Goal: Check status: Check status

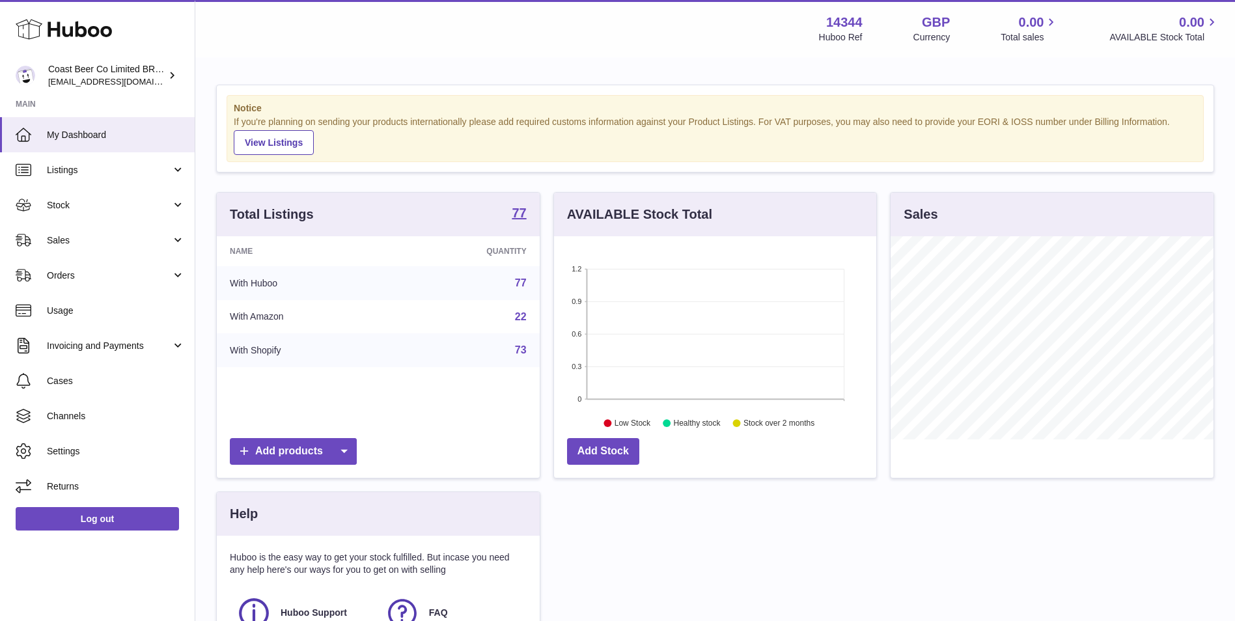
scroll to position [203, 322]
click at [104, 203] on span "Stock" at bounding box center [109, 205] width 124 height 12
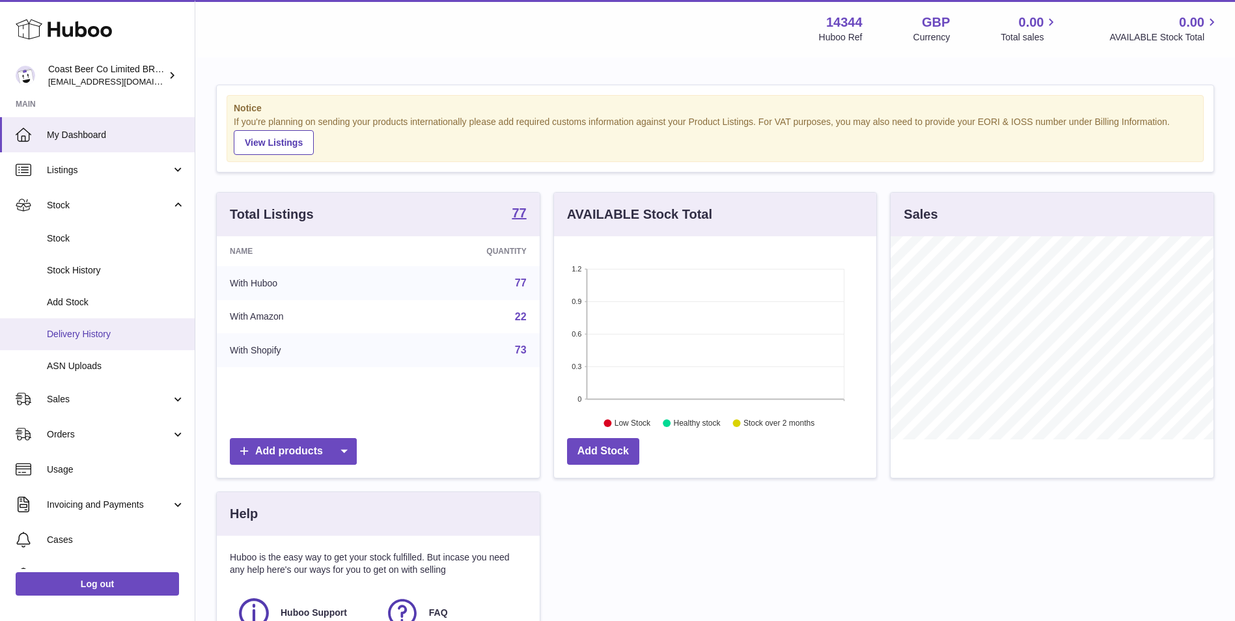
click at [96, 337] on span "Delivery History" at bounding box center [116, 334] width 138 height 12
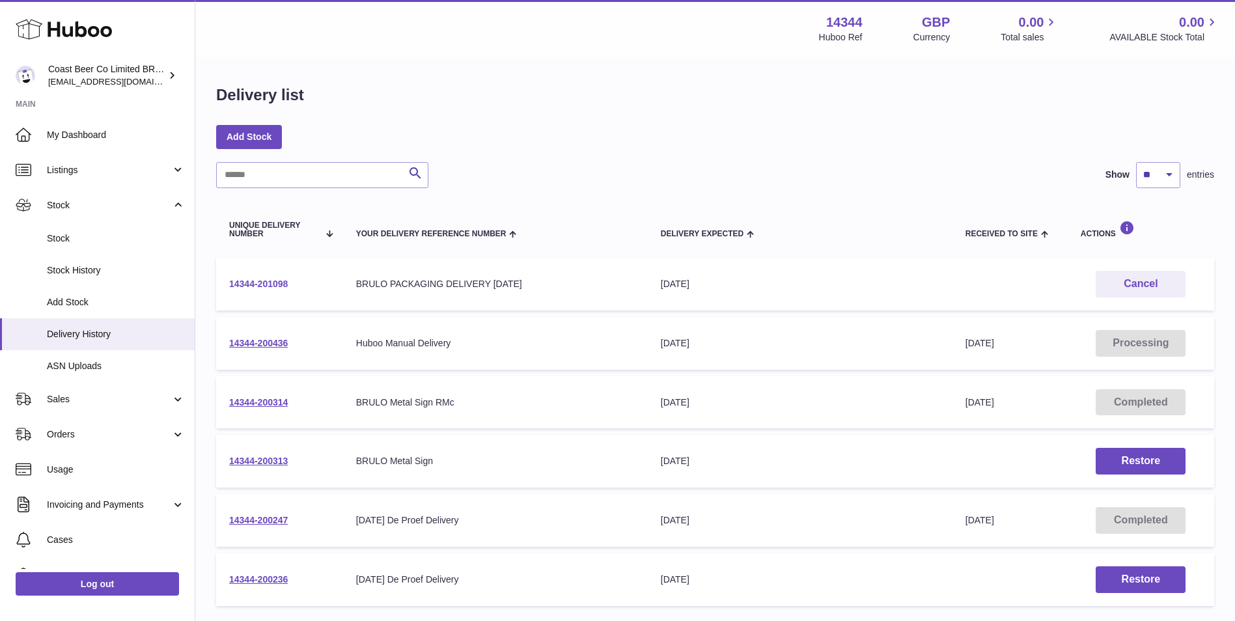
click at [253, 286] on link "14344-201098" at bounding box center [258, 284] width 59 height 10
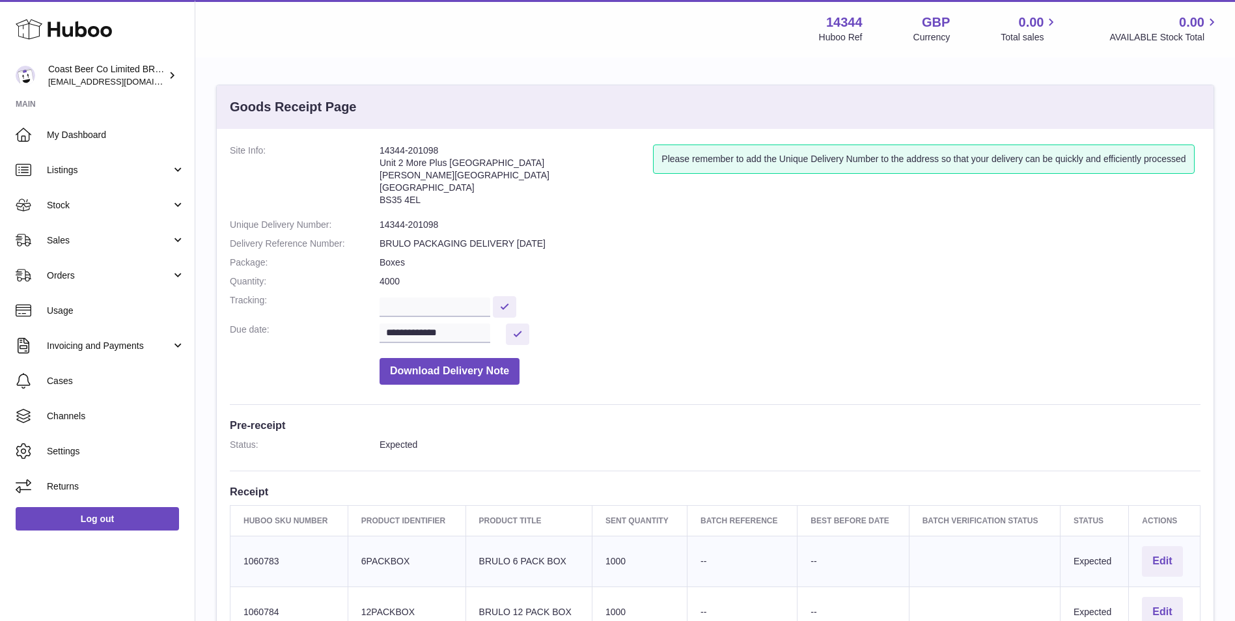
drag, startPoint x: 465, startPoint y: 151, endPoint x: 374, endPoint y: 155, distance: 91.2
click at [374, 155] on dl "**********" at bounding box center [715, 267] width 970 height 247
copy dl "14344-201098"
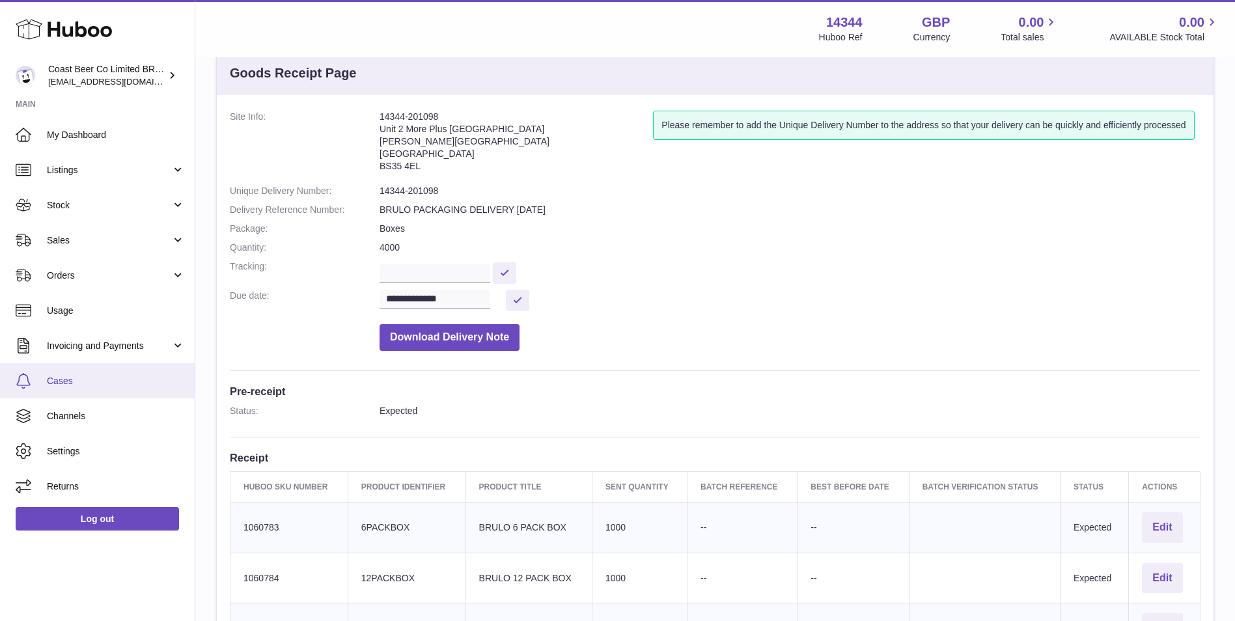
scroll to position [109, 0]
